Goal: Information Seeking & Learning: Understand process/instructions

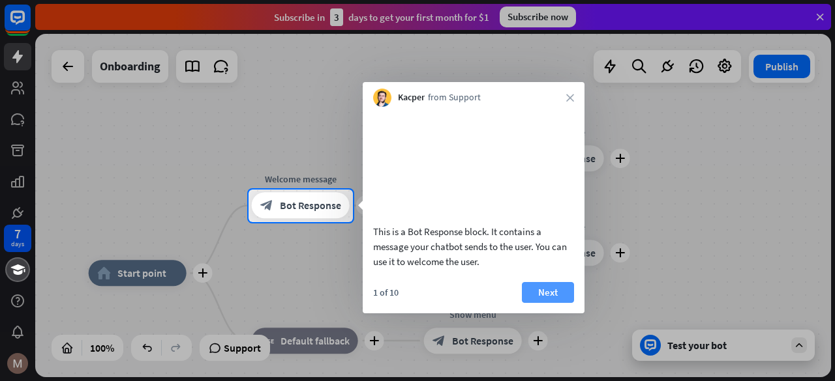
click at [547, 301] on button "Next" at bounding box center [548, 292] width 52 height 21
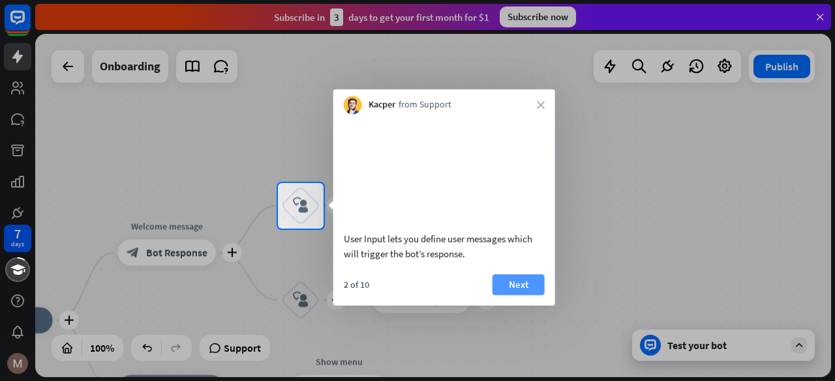
click at [531, 295] on button "Next" at bounding box center [518, 284] width 52 height 21
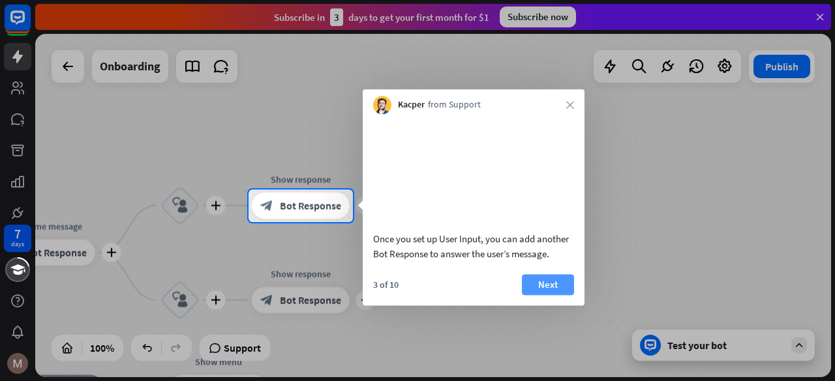
click at [545, 295] on button "Next" at bounding box center [548, 284] width 52 height 21
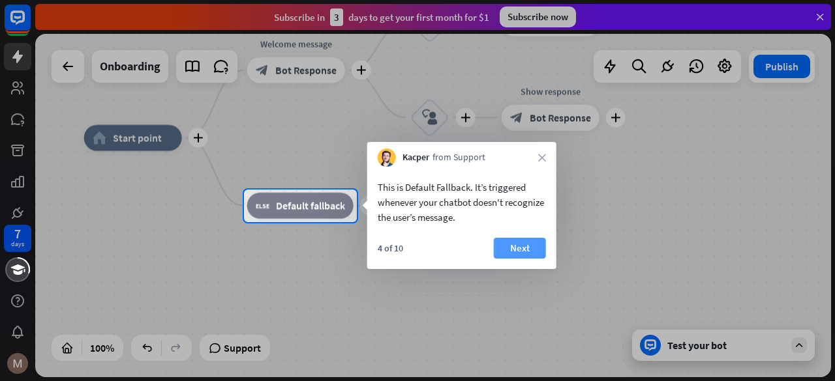
click at [515, 254] on button "Next" at bounding box center [520, 248] width 52 height 21
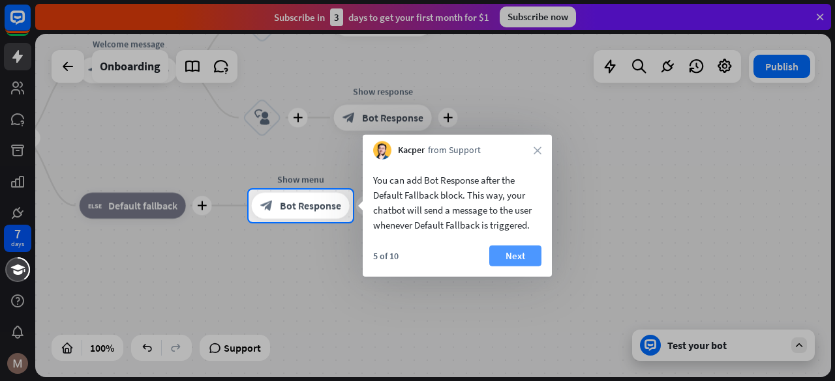
click at [531, 251] on button "Next" at bounding box center [515, 256] width 52 height 21
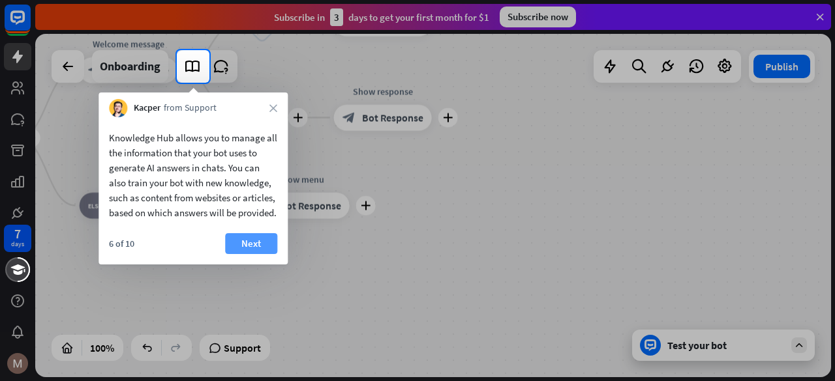
click at [251, 254] on button "Next" at bounding box center [251, 243] width 52 height 21
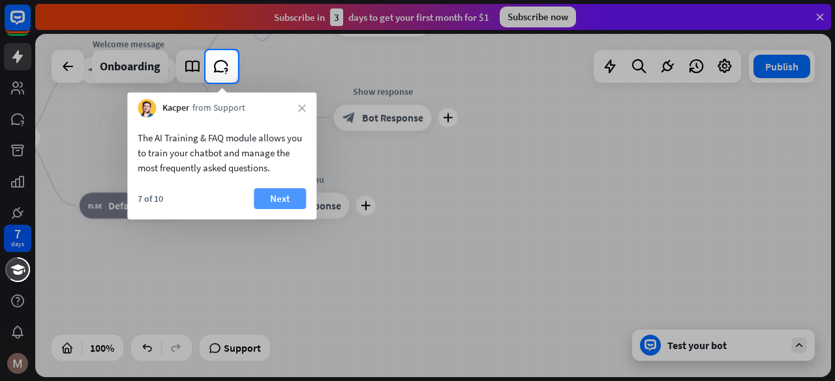
click at [289, 205] on button "Next" at bounding box center [280, 198] width 52 height 21
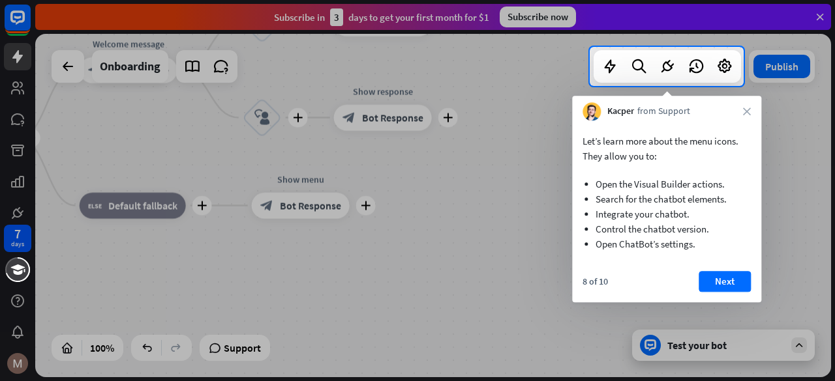
click at [747, 121] on div "Let’s learn more about the menu icons. They allow you to: Open the Visual Build…" at bounding box center [666, 193] width 189 height 144
click at [746, 114] on icon "close" at bounding box center [747, 112] width 8 height 8
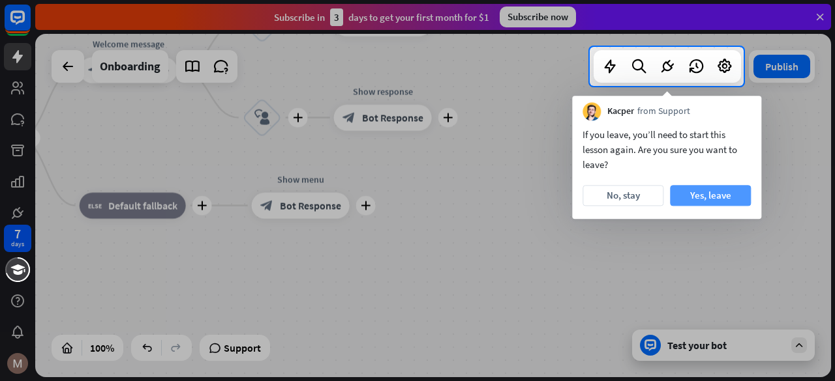
click at [703, 202] on button "Yes, leave" at bounding box center [710, 195] width 81 height 21
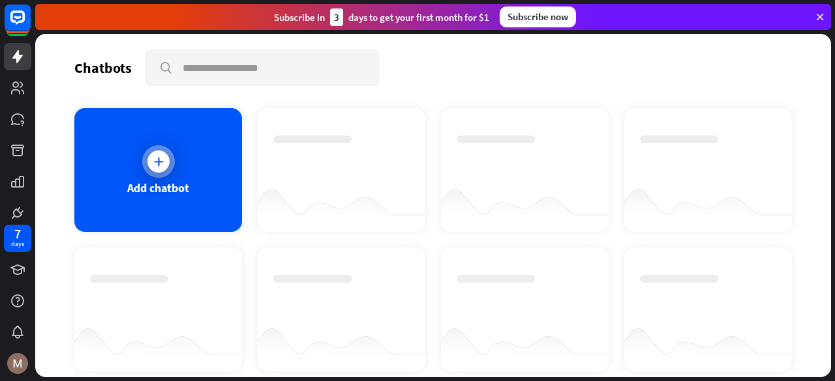
click at [146, 168] on div at bounding box center [158, 161] width 33 height 33
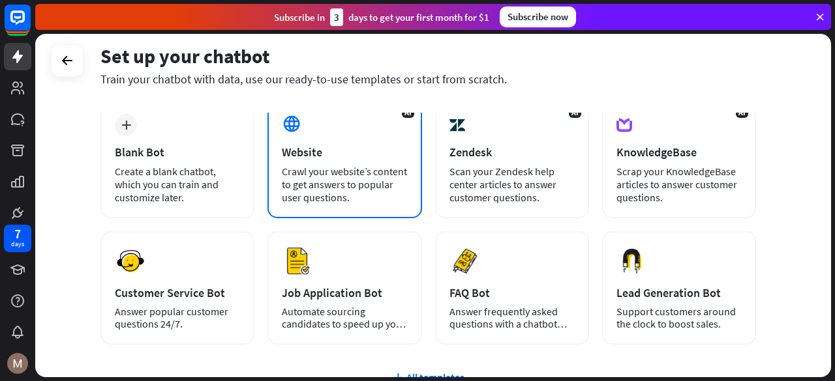
scroll to position [48, 0]
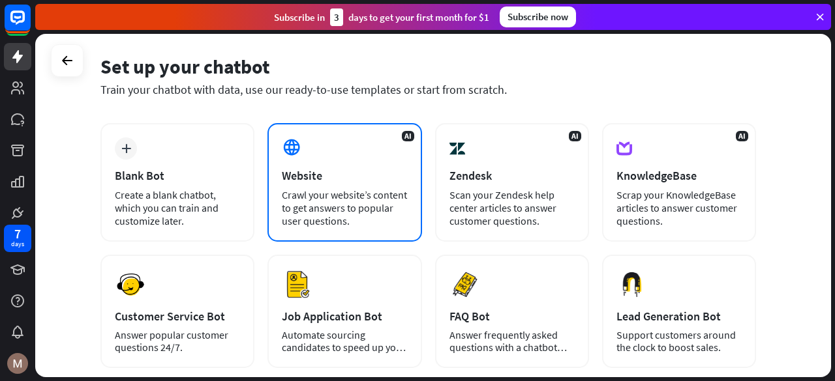
click at [336, 197] on div "Crawl your website’s content to get answers to popular user questions." at bounding box center [344, 207] width 125 height 39
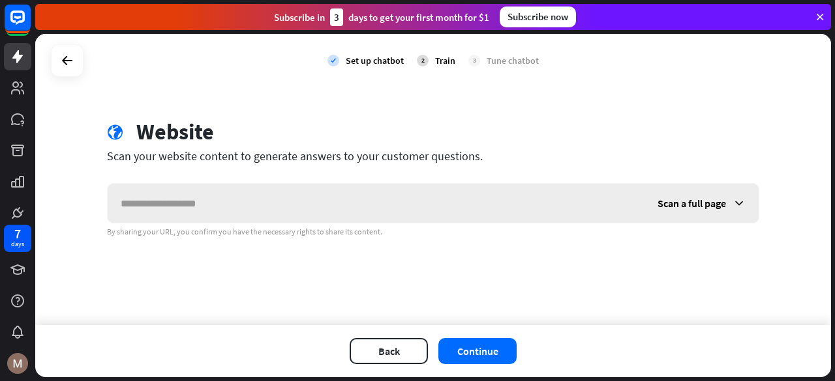
click at [277, 207] on input "text" at bounding box center [376, 203] width 537 height 39
click at [690, 211] on div "Scan a full page" at bounding box center [701, 203] width 114 height 39
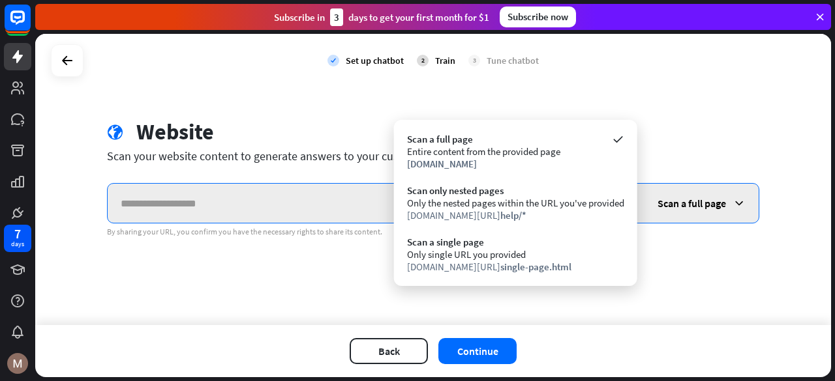
click at [361, 206] on input "text" at bounding box center [376, 203] width 537 height 39
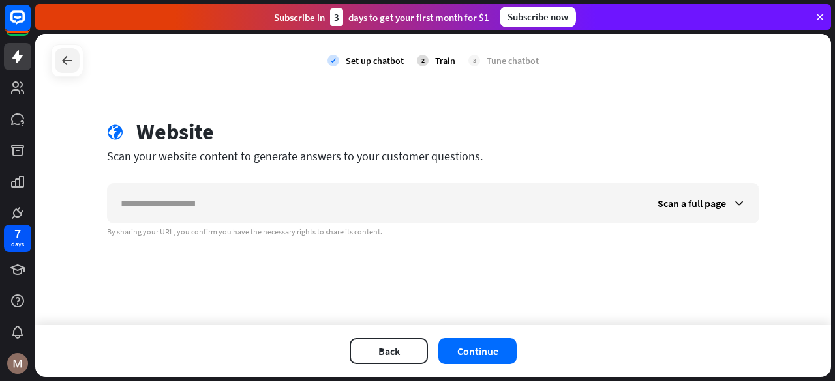
click at [69, 66] on icon at bounding box center [67, 61] width 16 height 16
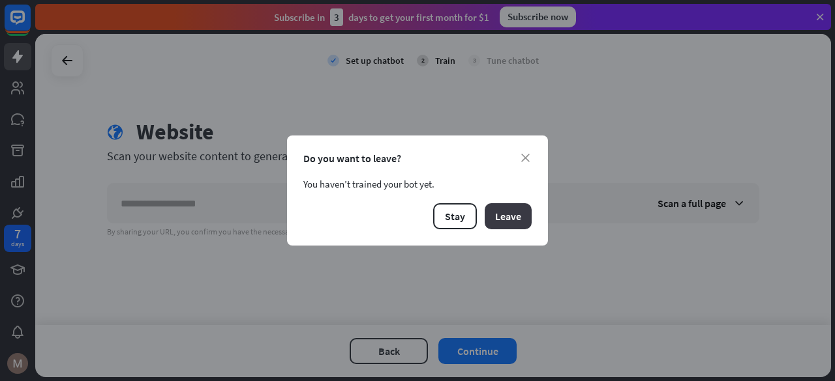
click at [504, 215] on button "Leave" at bounding box center [507, 216] width 47 height 26
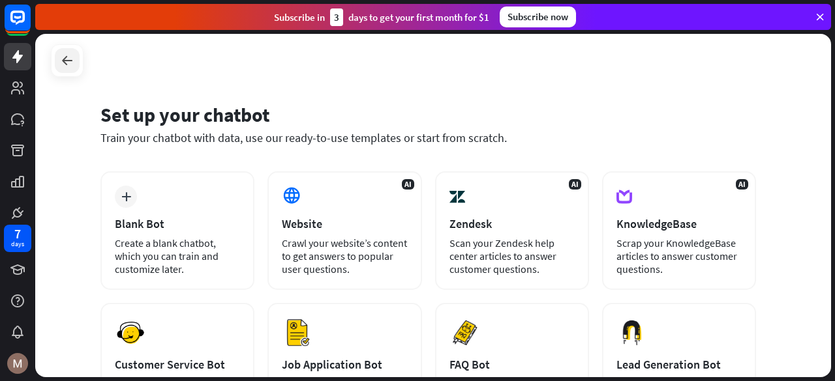
click at [67, 52] on div at bounding box center [67, 60] width 25 height 25
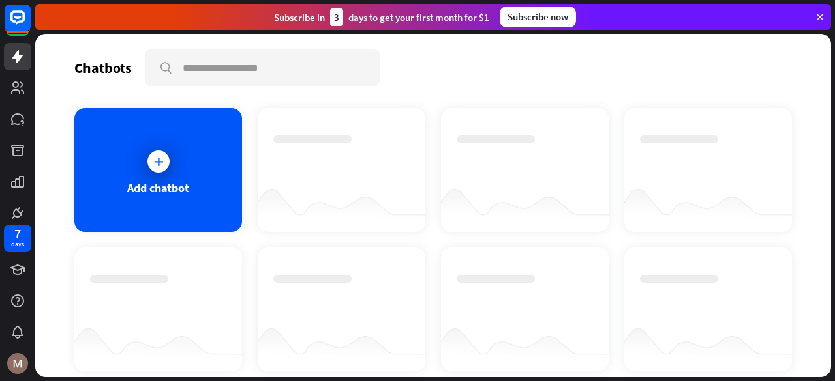
click at [67, 52] on div "Chatbots search Add chatbot Get started How to start building your chatbots Wat…" at bounding box center [432, 206] width 795 height 344
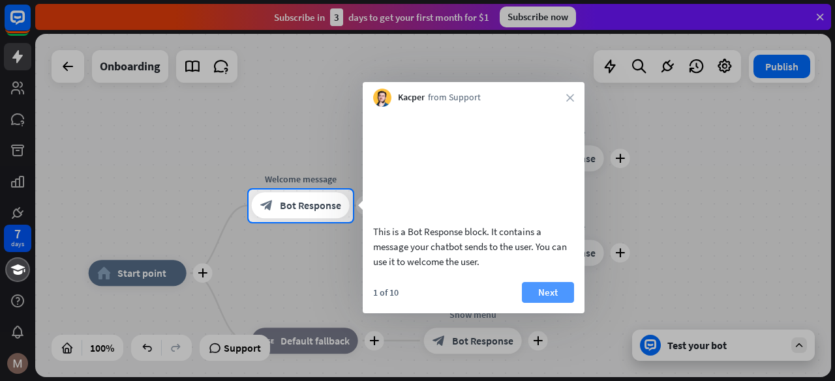
click at [533, 303] on button "Next" at bounding box center [548, 292] width 52 height 21
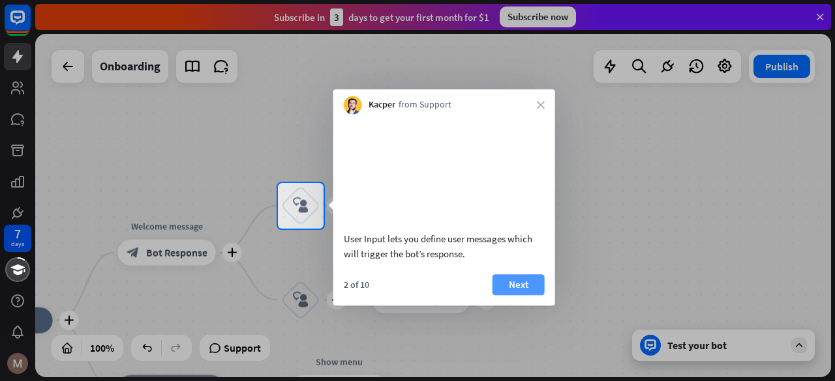
click at [533, 295] on button "Next" at bounding box center [518, 284] width 52 height 21
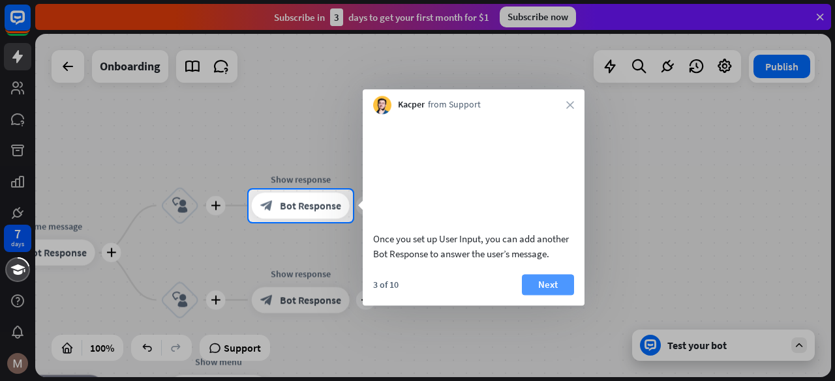
click at [541, 295] on button "Next" at bounding box center [548, 284] width 52 height 21
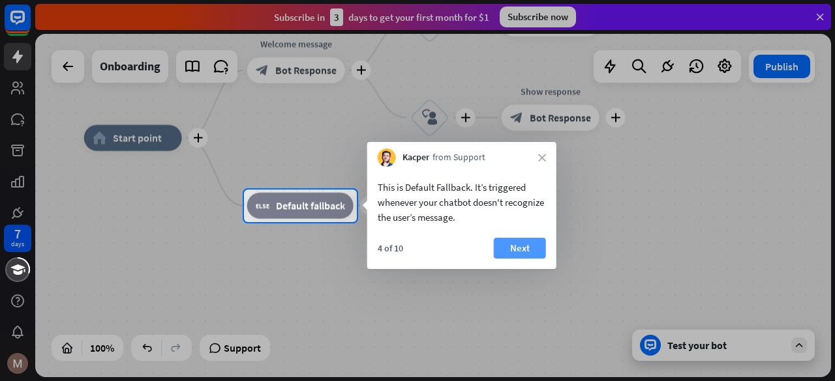
click at [518, 244] on button "Next" at bounding box center [520, 248] width 52 height 21
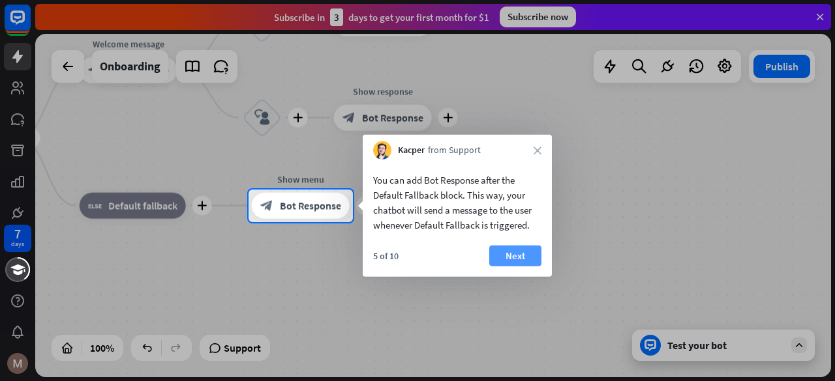
click at [524, 254] on button "Next" at bounding box center [515, 256] width 52 height 21
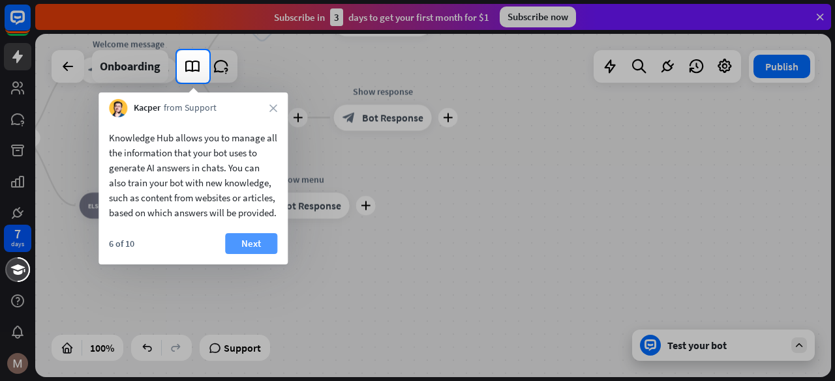
click at [246, 252] on button "Next" at bounding box center [251, 243] width 52 height 21
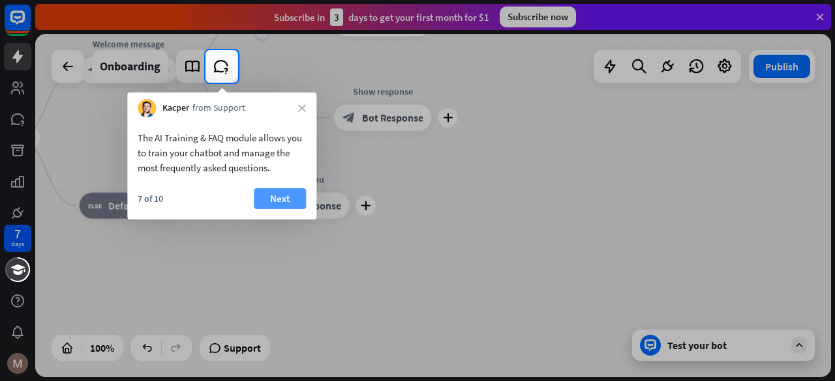
click at [273, 197] on button "Next" at bounding box center [280, 198] width 52 height 21
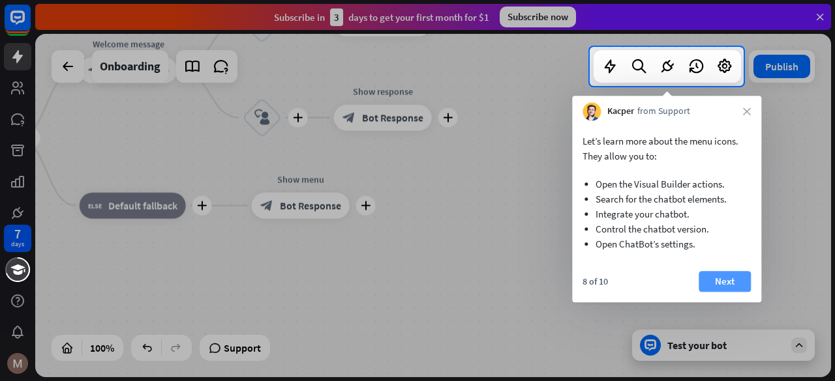
click at [715, 278] on button "Next" at bounding box center [724, 281] width 52 height 21
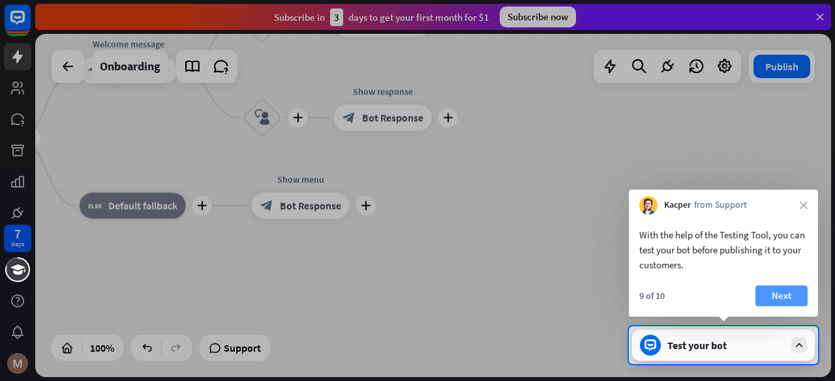
click at [773, 298] on button "Next" at bounding box center [781, 296] width 52 height 21
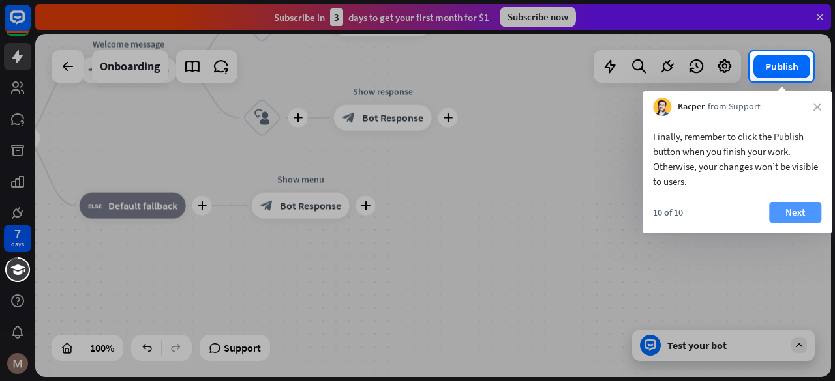
click at [782, 208] on button "Next" at bounding box center [795, 212] width 52 height 21
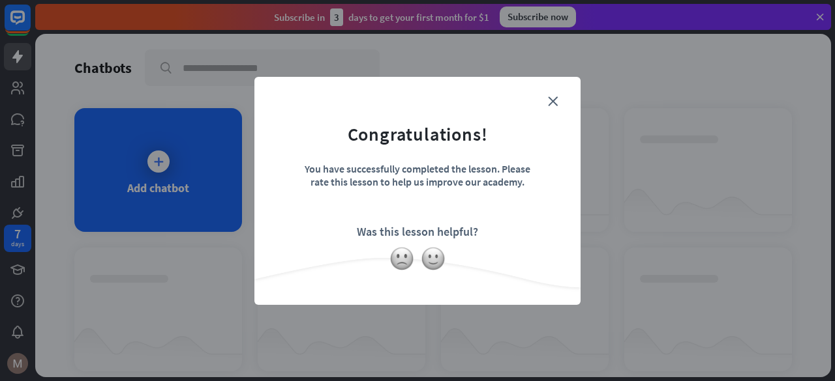
click at [546, 108] on form "Congratulations! You have successfully completed the lesson. Please rate this l…" at bounding box center [417, 171] width 293 height 156
click at [553, 102] on icon "close" at bounding box center [553, 101] width 10 height 10
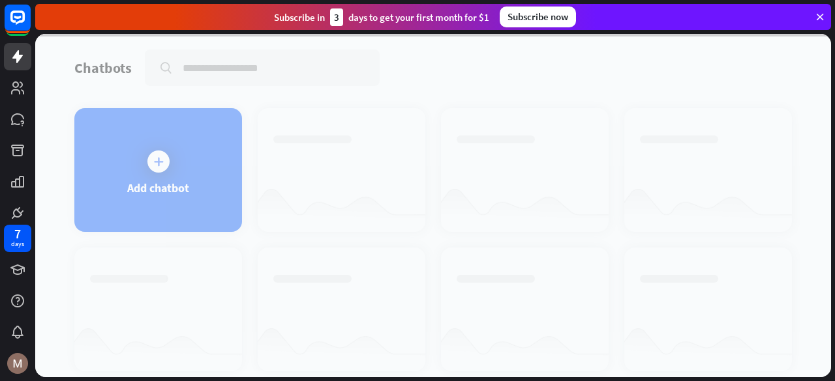
click at [117, 162] on div at bounding box center [432, 206] width 795 height 344
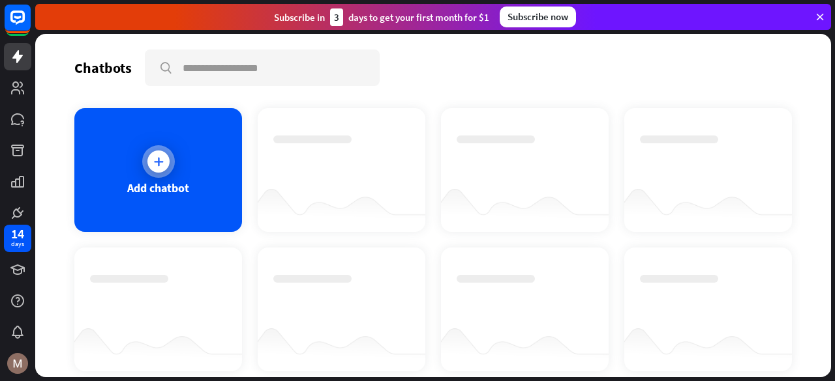
click at [155, 164] on icon at bounding box center [158, 161] width 13 height 13
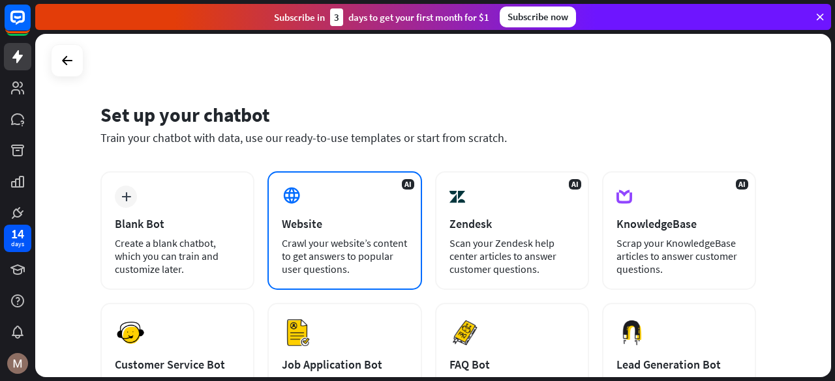
click at [278, 254] on div "AI Website Crawl your website’s content to get answers to popular user question…" at bounding box center [344, 230] width 154 height 119
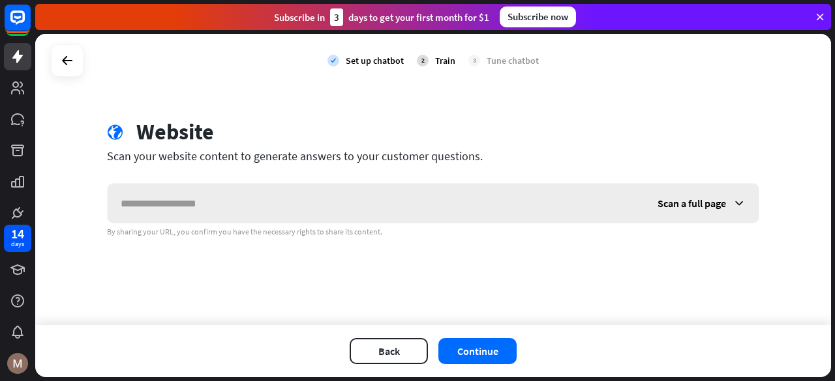
click at [331, 220] on input "text" at bounding box center [376, 203] width 537 height 39
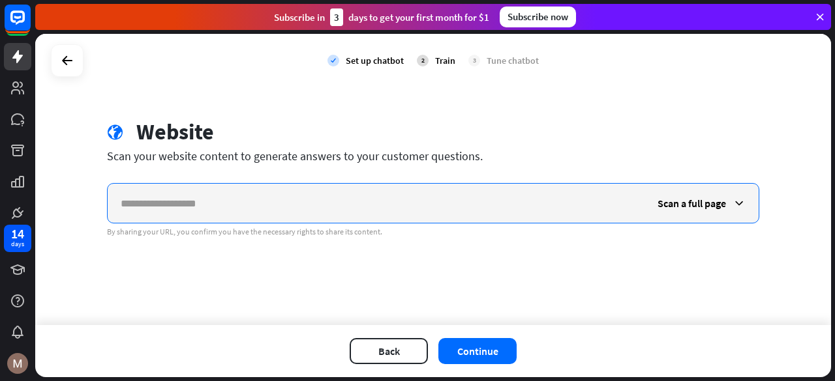
paste input "**********"
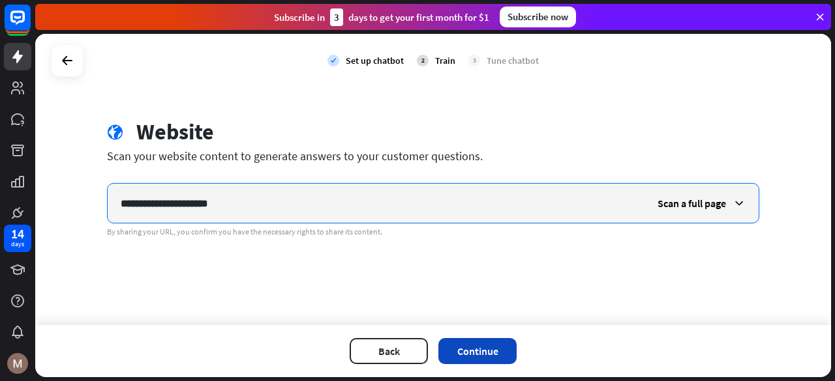
type input "**********"
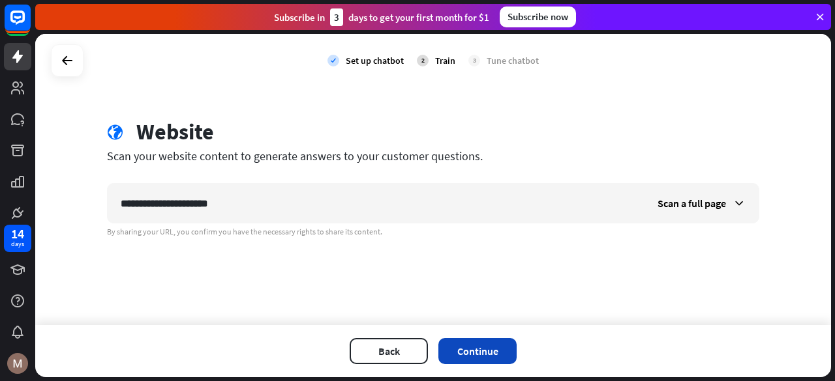
click at [470, 356] on button "Continue" at bounding box center [477, 351] width 78 height 26
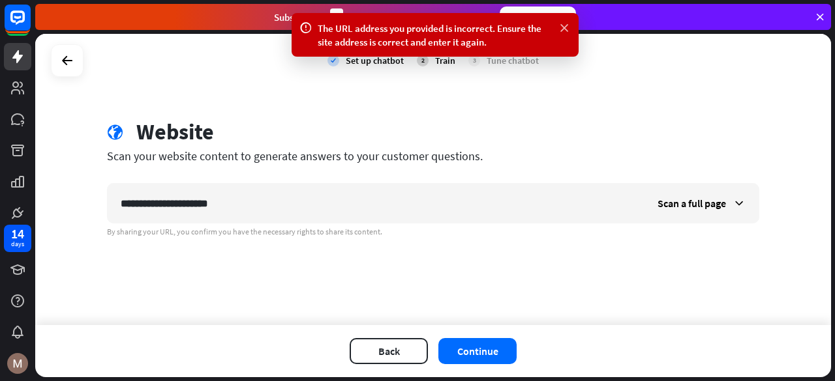
click at [562, 22] on icon at bounding box center [563, 29] width 13 height 14
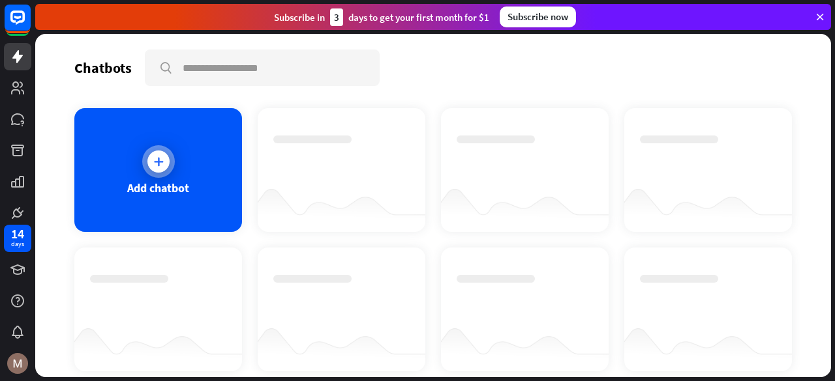
scroll to position [8, 0]
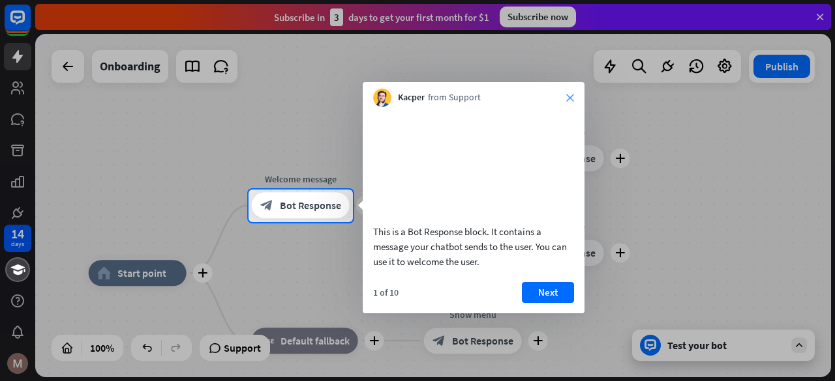
click at [568, 100] on div "Kacper from Support close" at bounding box center [474, 94] width 222 height 25
click at [568, 100] on icon "close" at bounding box center [570, 98] width 8 height 8
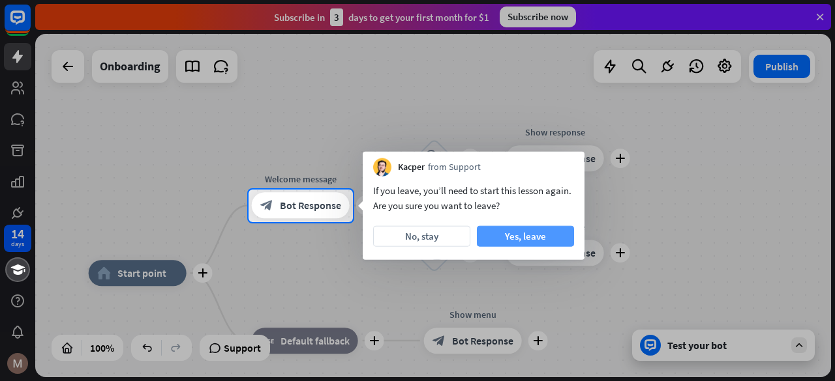
click at [549, 241] on button "Yes, leave" at bounding box center [525, 236] width 97 height 21
